Goal: Navigation & Orientation: Find specific page/section

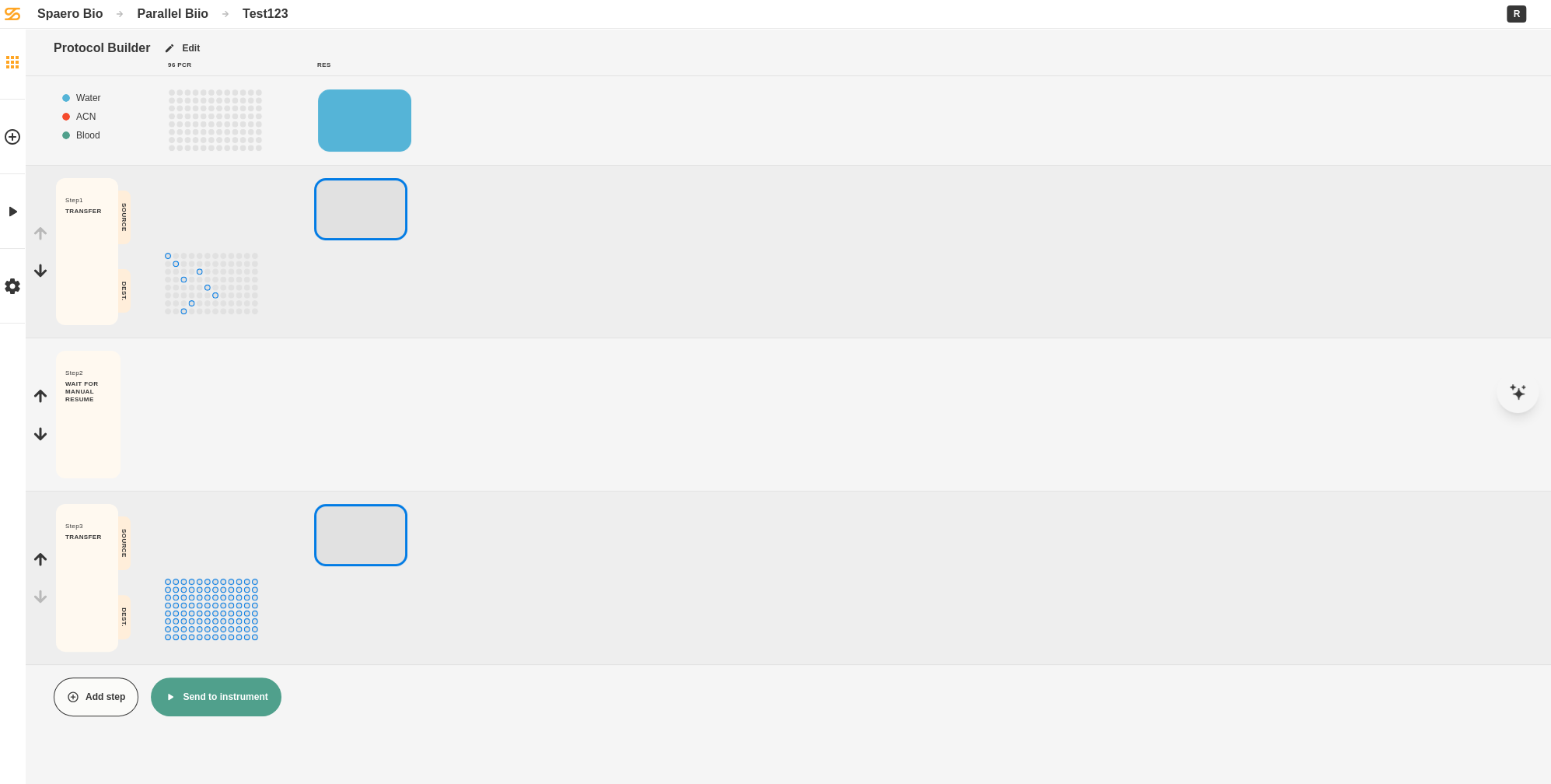
click at [22, 77] on link "Home" at bounding box center [12, 62] width 25 height 75
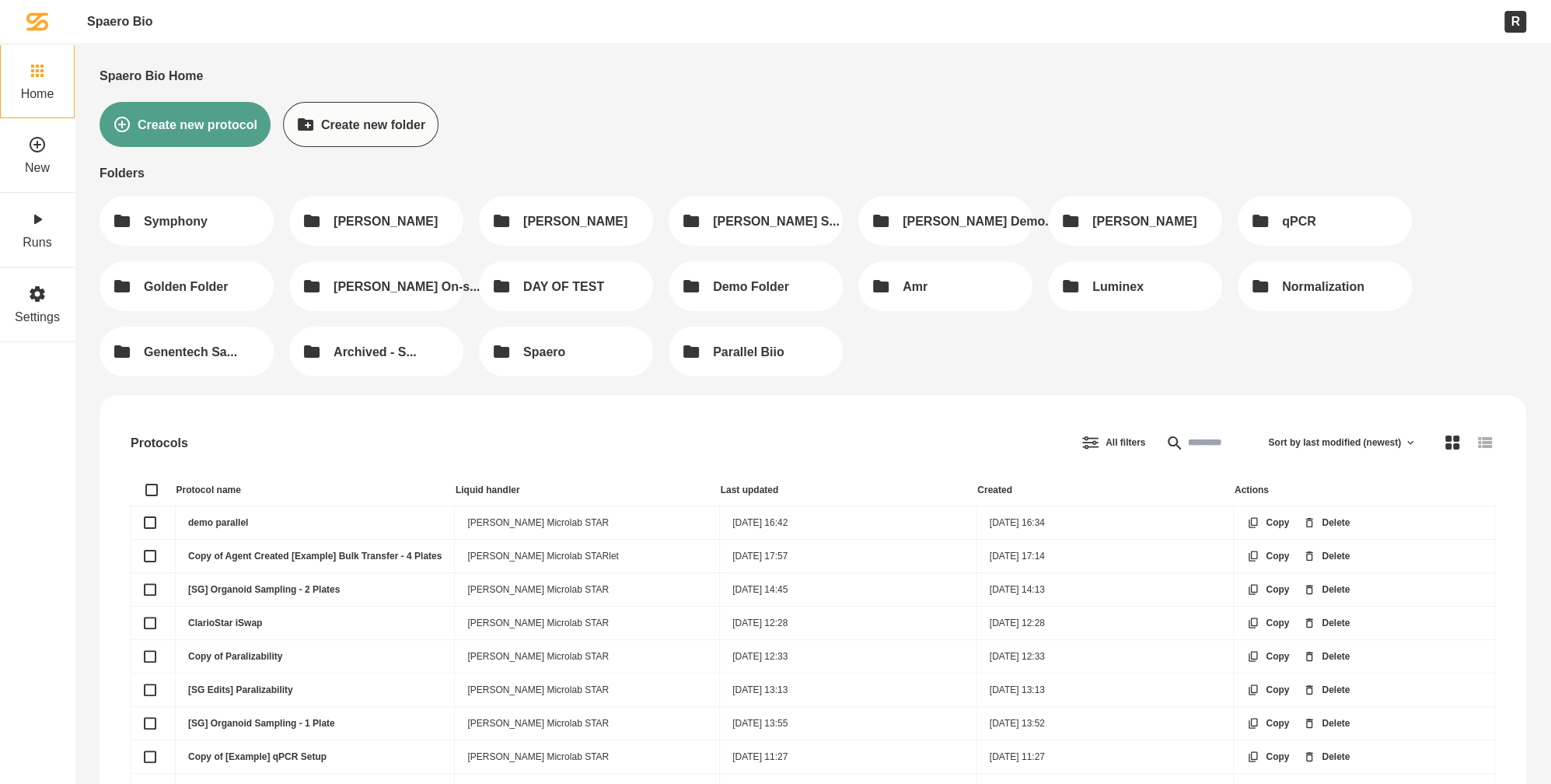
click at [37, 28] on img at bounding box center [37, 22] width 22 height 22
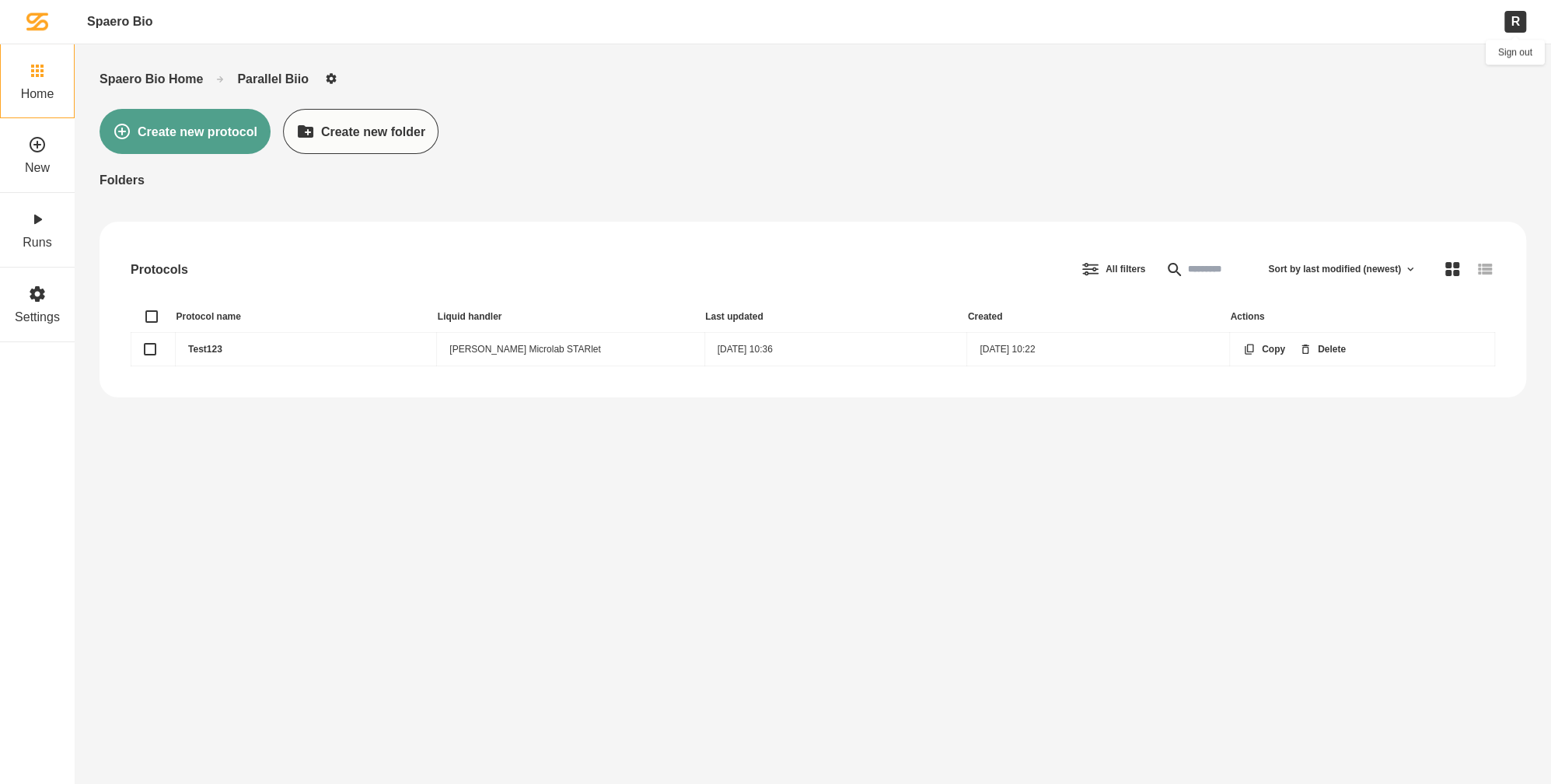
click at [1519, 26] on div "R" at bounding box center [1515, 21] width 22 height 21
